Goal: Transaction & Acquisition: Purchase product/service

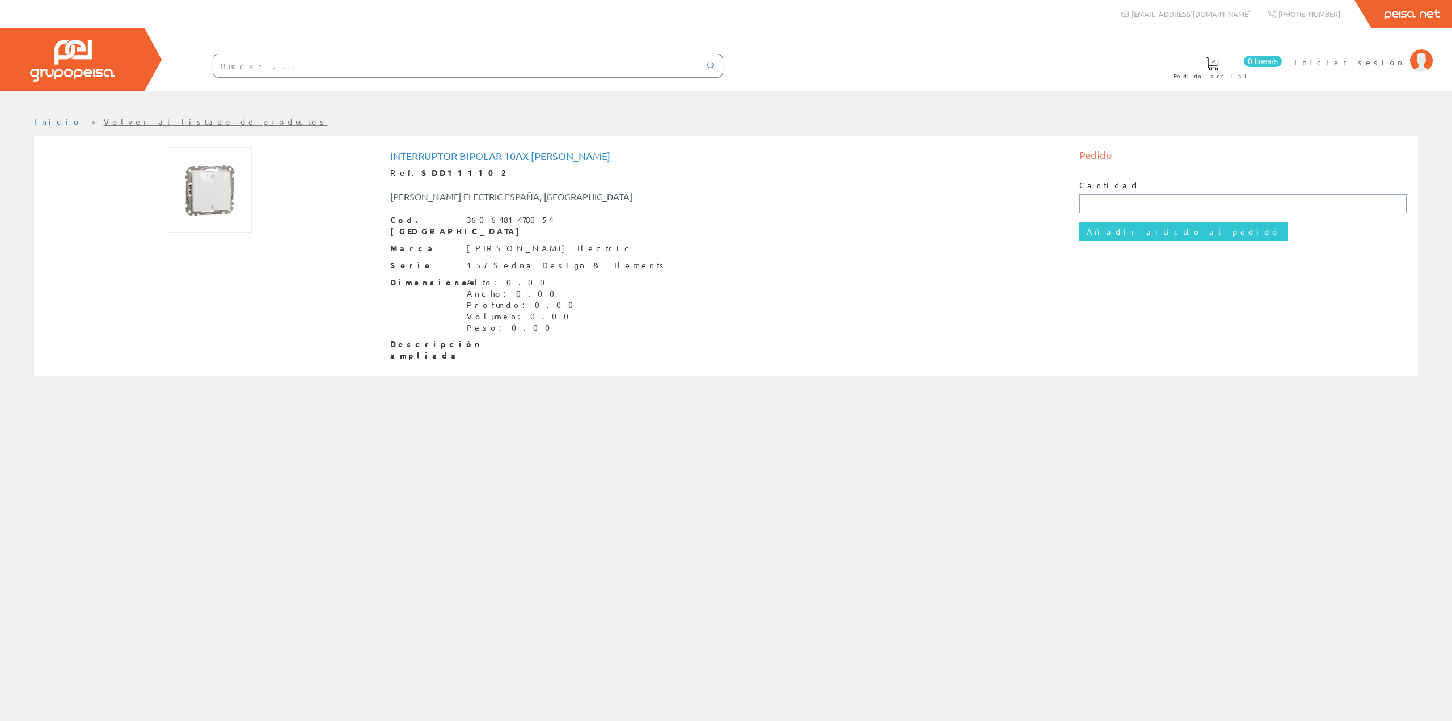
click at [1119, 202] on input "text" at bounding box center [1244, 203] width 328 height 19
type input "1"
click at [1129, 233] on input "Añadir artículo al pedido" at bounding box center [1184, 231] width 209 height 19
click at [94, 65] on img at bounding box center [72, 61] width 85 height 42
drag, startPoint x: 663, startPoint y: 191, endPoint x: 676, endPoint y: 187, distance: 13.8
